Goal: Navigation & Orientation: Find specific page/section

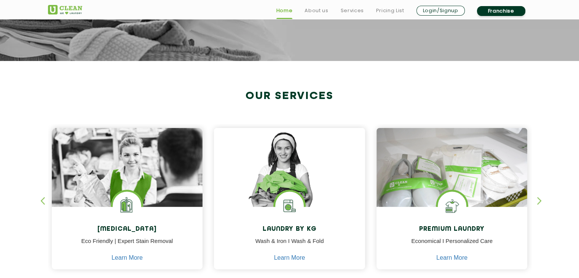
scroll to position [267, 0]
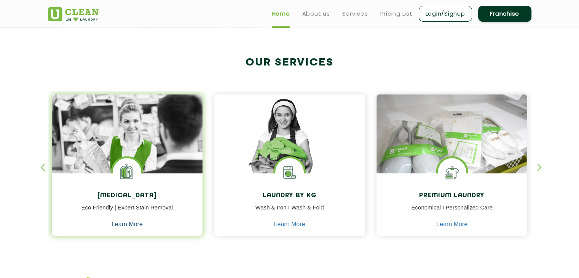
click at [124, 226] on link "Learn More" at bounding box center [127, 224] width 31 height 7
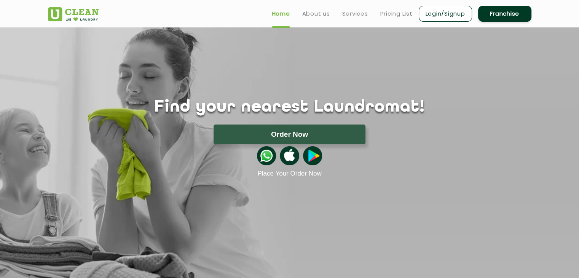
scroll to position [267, 0]
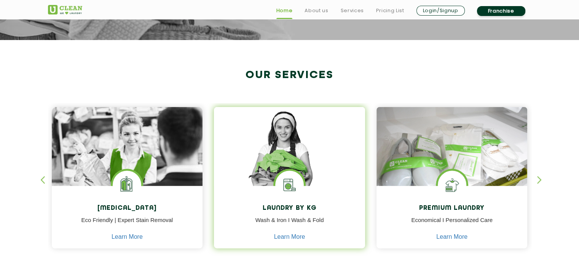
scroll to position [267, 0]
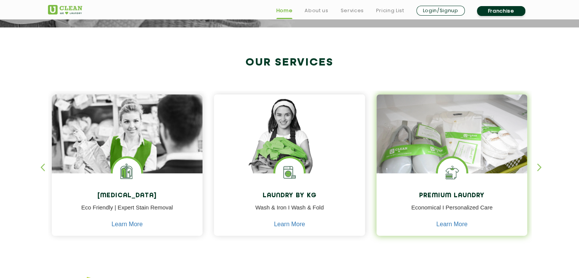
click at [492, 186] on div "Premium Laundry Economical I Personalized Care Learn More" at bounding box center [452, 205] width 151 height 64
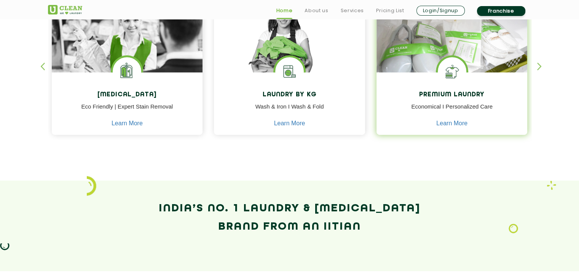
scroll to position [381, 0]
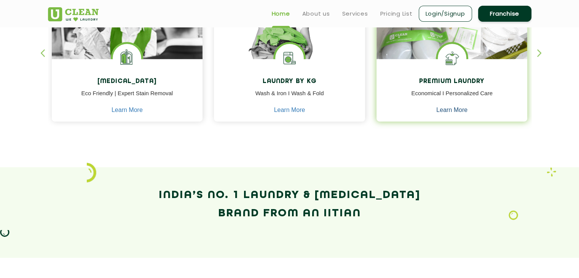
click at [459, 110] on link "Learn More" at bounding box center [452, 110] width 31 height 7
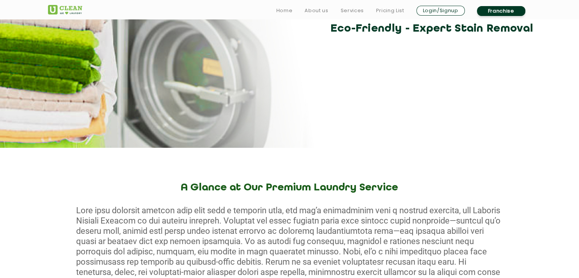
scroll to position [190, 0]
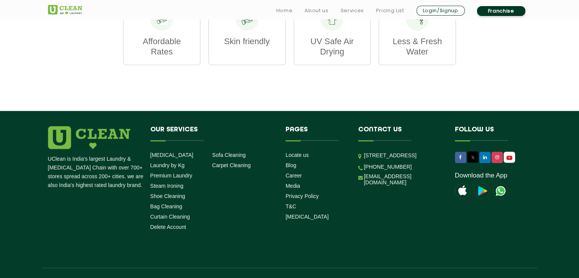
scroll to position [1038, 0]
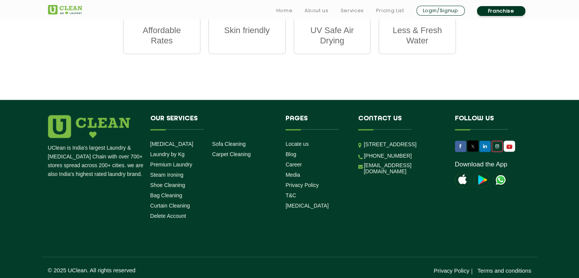
click at [496, 145] on link at bounding box center [497, 146] width 11 height 11
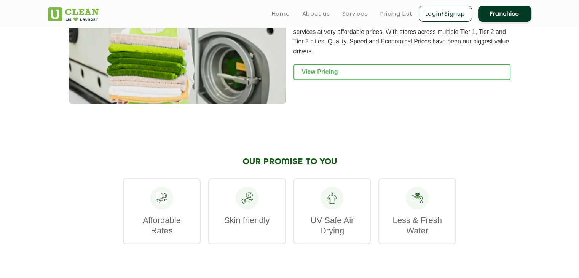
scroll to position [847, 0]
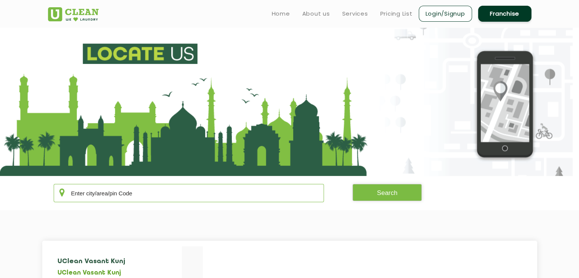
click at [210, 197] on input "text" at bounding box center [189, 193] width 271 height 18
click at [402, 192] on button "Search" at bounding box center [387, 192] width 69 height 17
drag, startPoint x: 88, startPoint y: 194, endPoint x: 14, endPoint y: 200, distance: 74.2
click at [14, 200] on section "[GEOGRAPHIC_DATA] Search" at bounding box center [289, 193] width 579 height 34
type input "secundrabad"
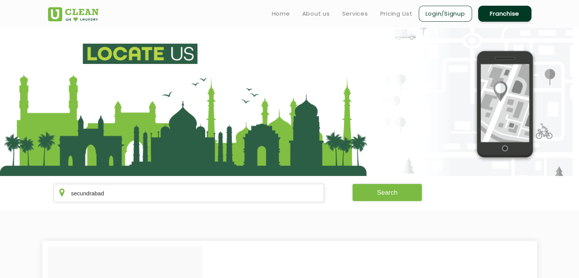
click at [394, 187] on button "Search" at bounding box center [387, 192] width 69 height 17
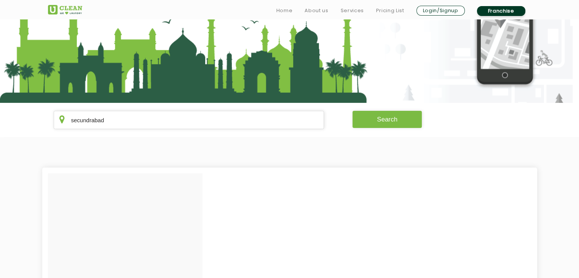
scroll to position [76, 0]
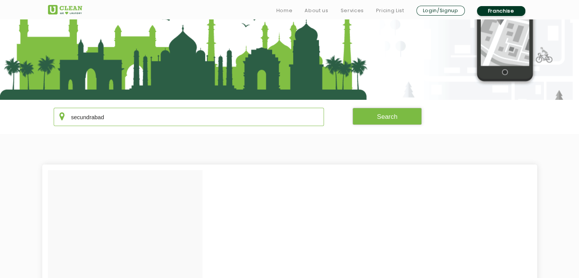
click at [115, 113] on input "secundrabad" at bounding box center [189, 117] width 271 height 18
paste input "500083"
click at [405, 118] on button "Search" at bounding box center [387, 116] width 69 height 17
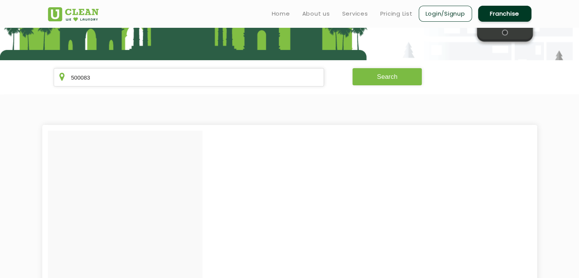
scroll to position [114, 0]
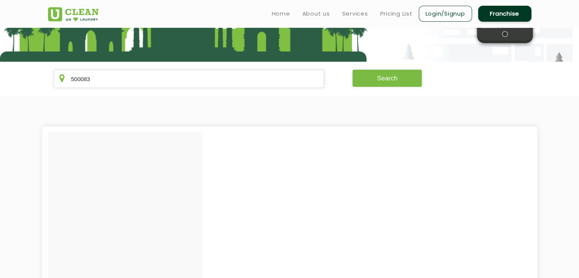
click at [390, 79] on button "Search" at bounding box center [387, 78] width 69 height 17
click at [176, 80] on input "500083" at bounding box center [189, 79] width 271 height 18
paste input "Secunderaba"
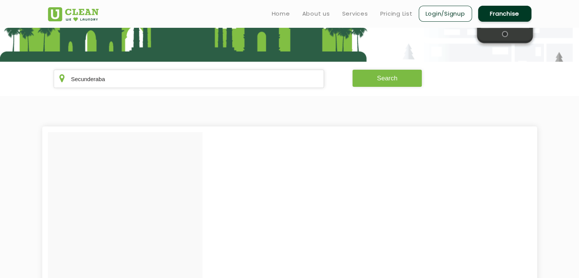
click at [377, 78] on button "Search" at bounding box center [387, 78] width 69 height 17
click at [119, 79] on input "Secunderaba" at bounding box center [189, 79] width 271 height 18
click at [397, 78] on button "Search" at bounding box center [387, 78] width 69 height 17
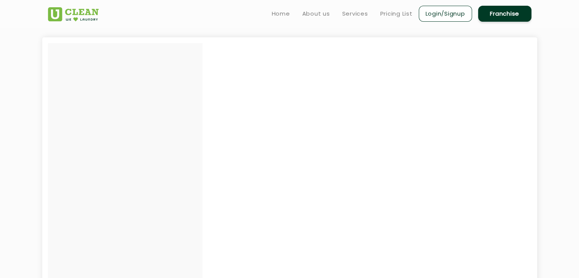
scroll to position [35, 0]
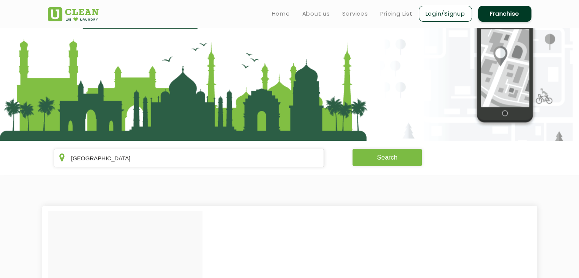
click at [392, 157] on button "Search" at bounding box center [387, 157] width 69 height 17
click at [61, 160] on icon at bounding box center [61, 157] width 5 height 9
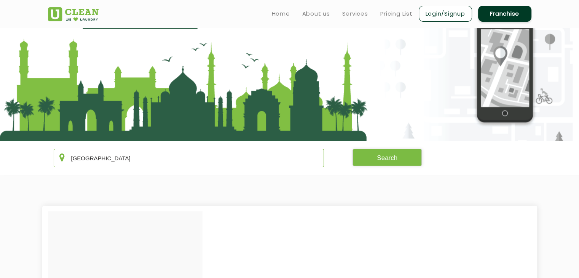
drag, startPoint x: 118, startPoint y: 158, endPoint x: 0, endPoint y: 170, distance: 119.1
click at [0, 170] on section "[GEOGRAPHIC_DATA] Search" at bounding box center [289, 158] width 579 height 34
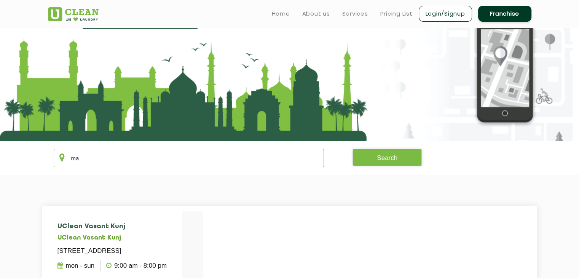
type input "m"
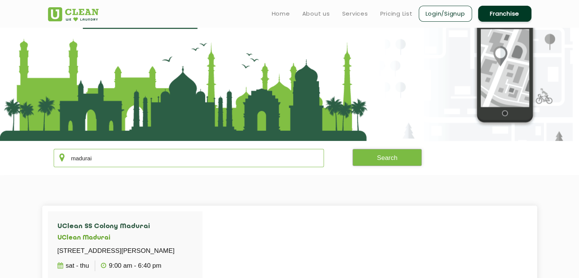
type input "madurai"
click at [390, 153] on button "Search" at bounding box center [387, 157] width 69 height 17
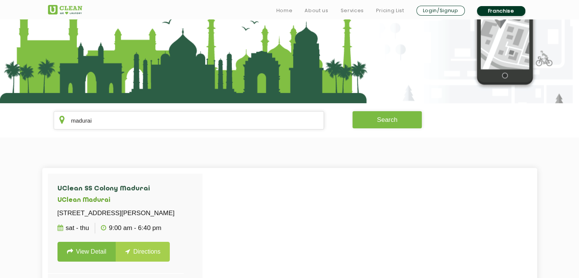
scroll to position [76, 0]
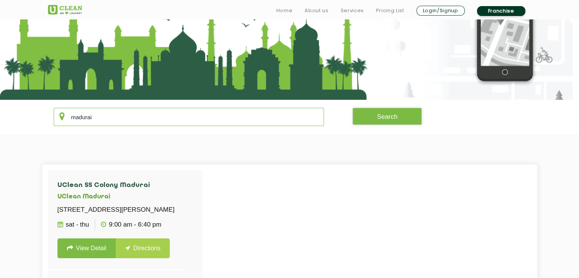
drag, startPoint x: 131, startPoint y: 119, endPoint x: 5, endPoint y: 125, distance: 125.9
click at [16, 126] on section "madurai Search" at bounding box center [289, 117] width 579 height 34
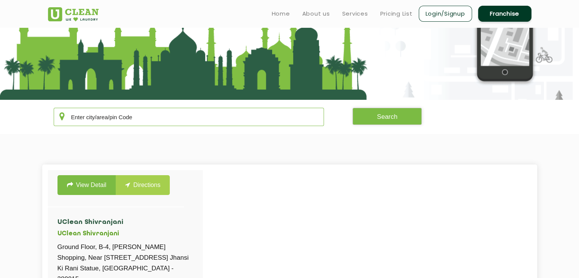
scroll to position [267, 0]
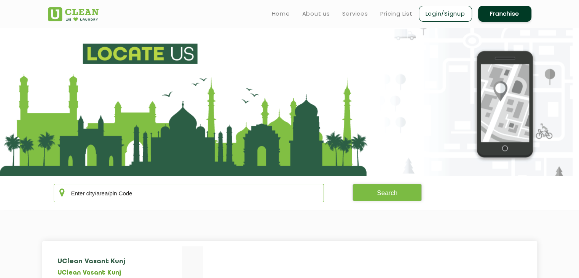
click at [142, 195] on input "text" at bounding box center [189, 193] width 271 height 18
paste input "Secunderabad"
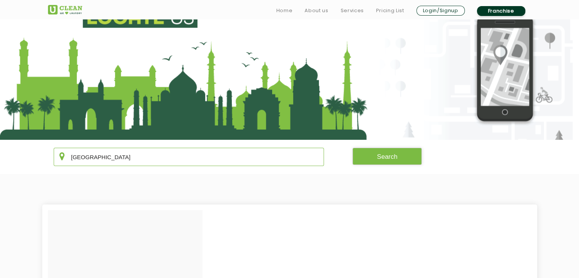
scroll to position [38, 0]
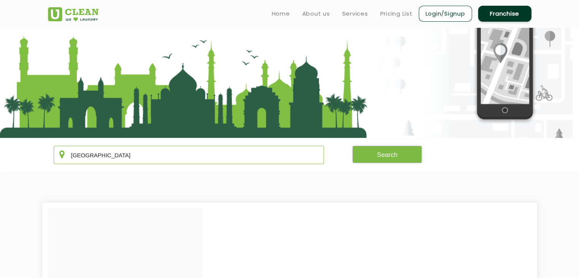
type input "Secunderabad"
click at [378, 149] on button "Search" at bounding box center [387, 154] width 69 height 17
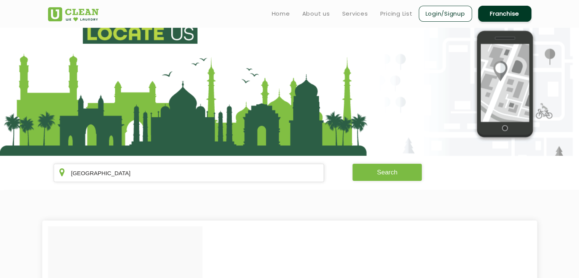
scroll to position [0, 0]
